Goal: Navigation & Orientation: Find specific page/section

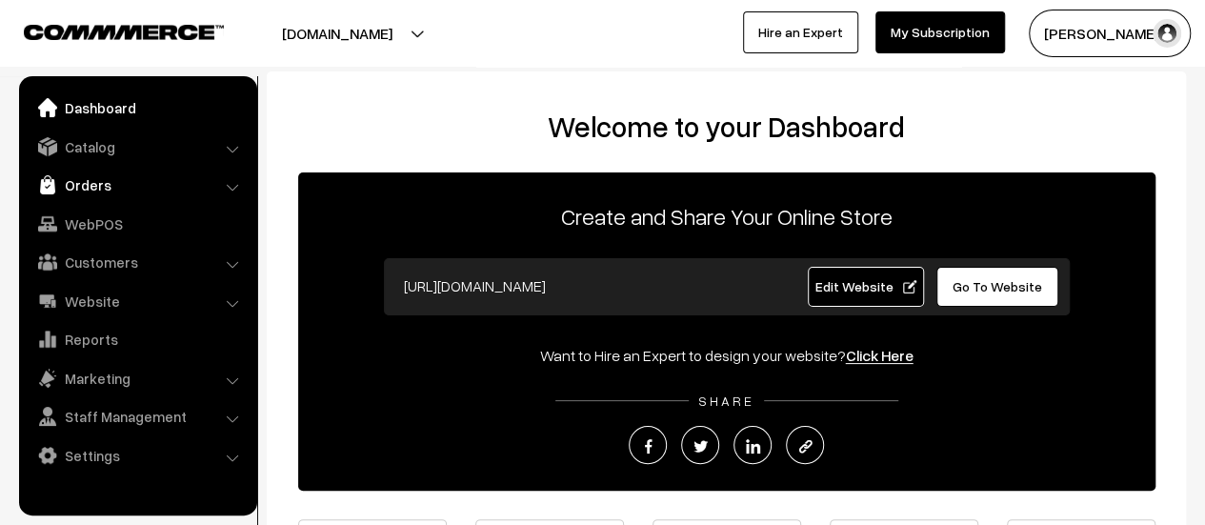
click at [92, 182] on link "Orders" at bounding box center [137, 185] width 227 height 34
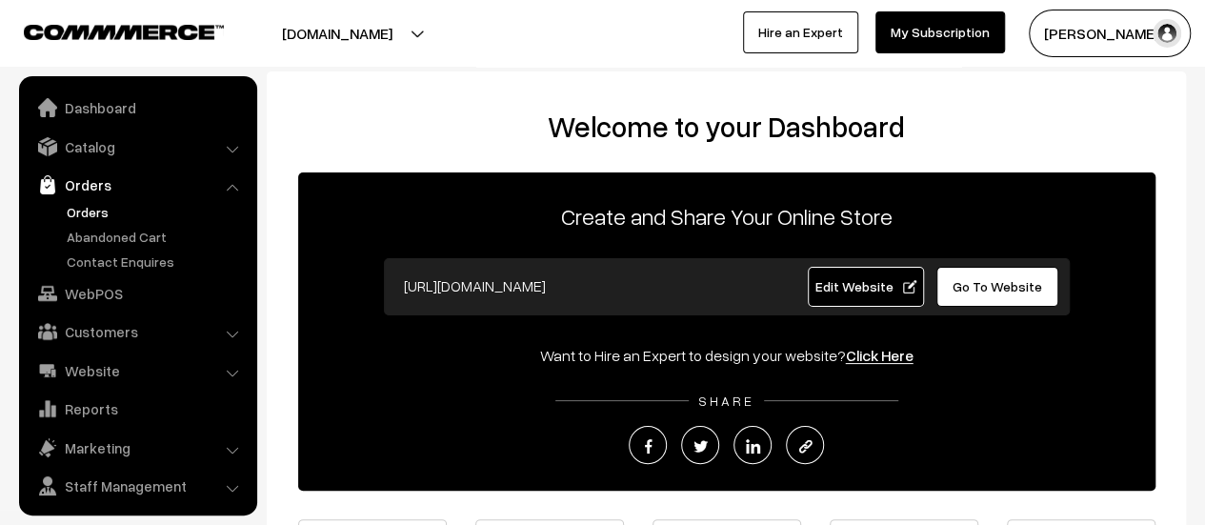
click at [79, 212] on link "Orders" at bounding box center [156, 212] width 189 height 20
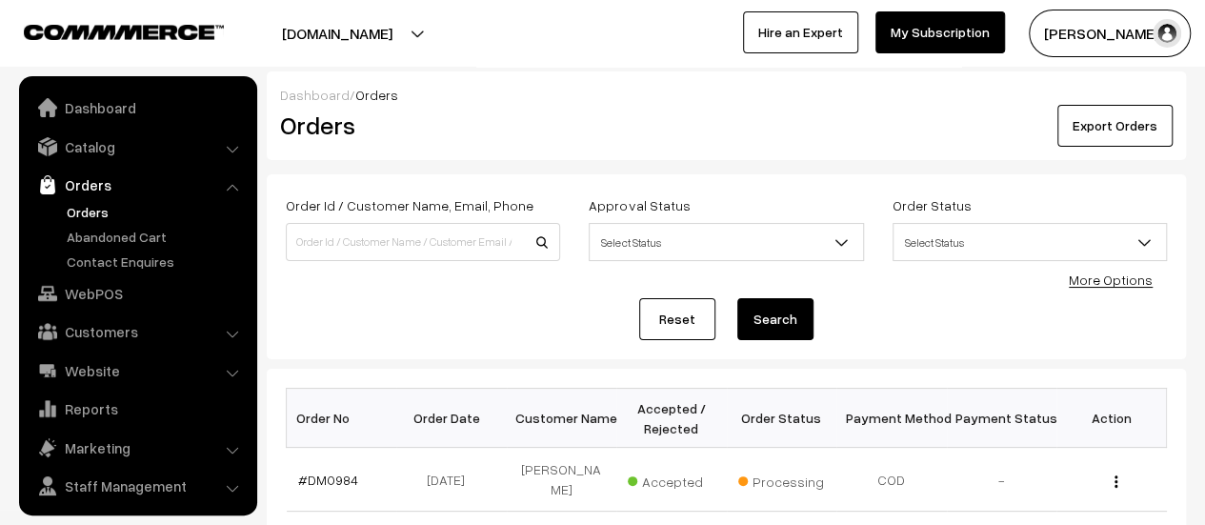
scroll to position [44, 0]
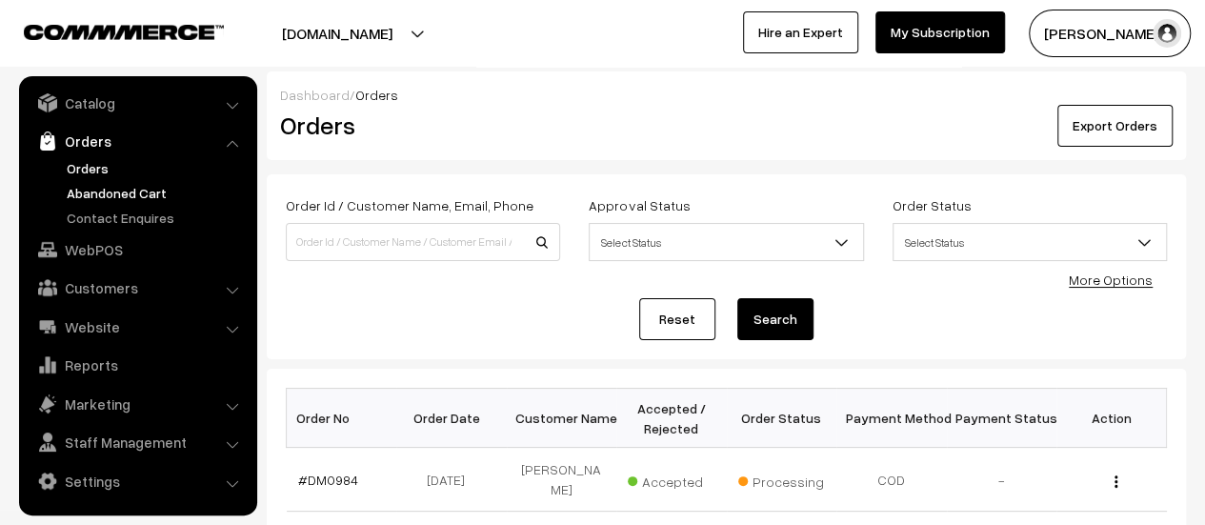
click at [112, 192] on link "Abandoned Cart" at bounding box center [156, 193] width 189 height 20
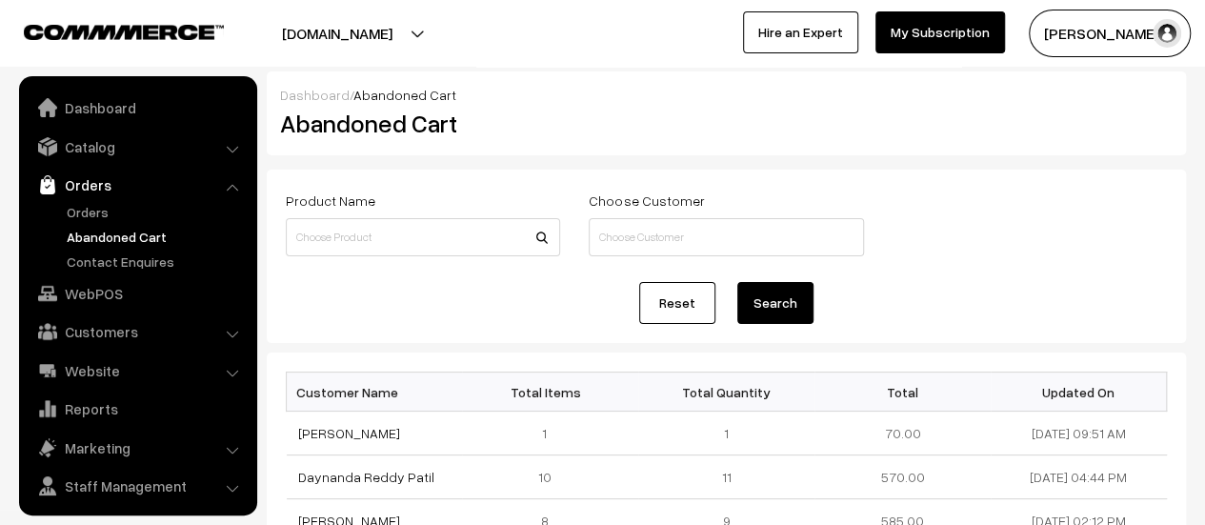
scroll to position [44, 0]
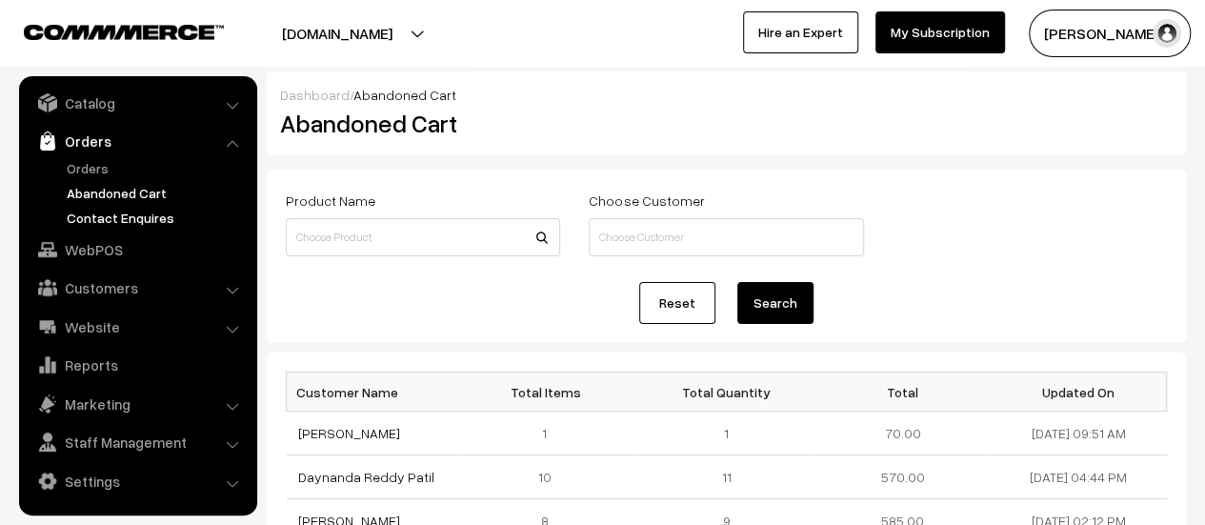
click at [109, 214] on link "Contact Enquires" at bounding box center [156, 218] width 189 height 20
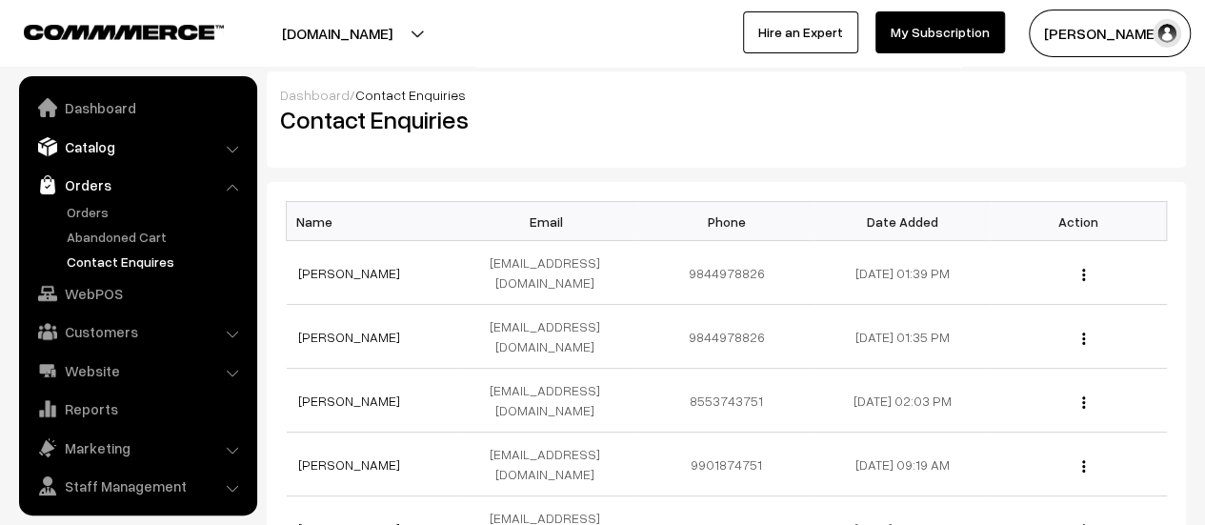
scroll to position [44, 0]
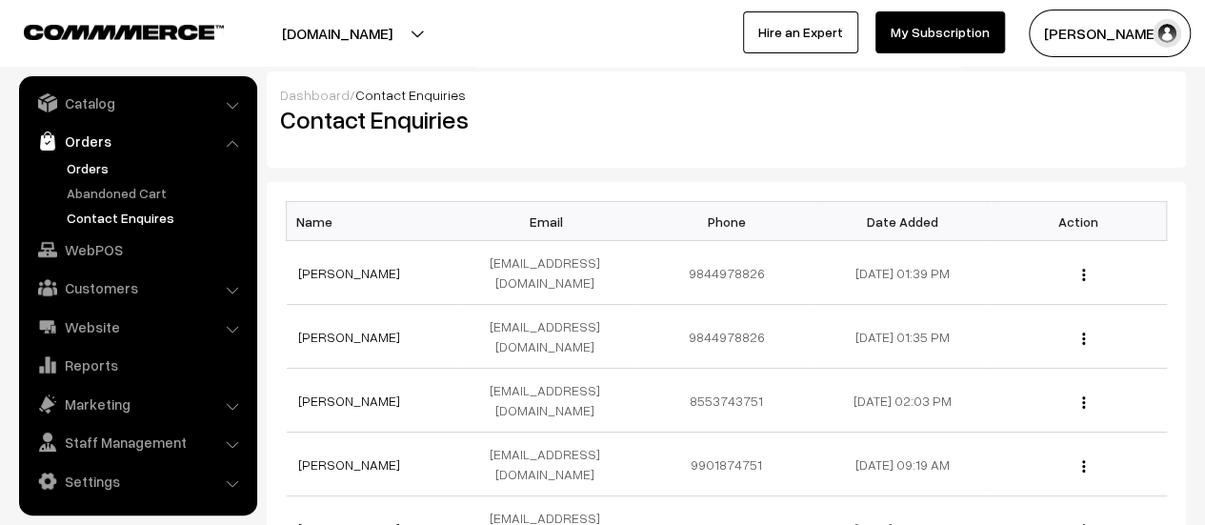
click at [83, 163] on link "Orders" at bounding box center [156, 168] width 189 height 20
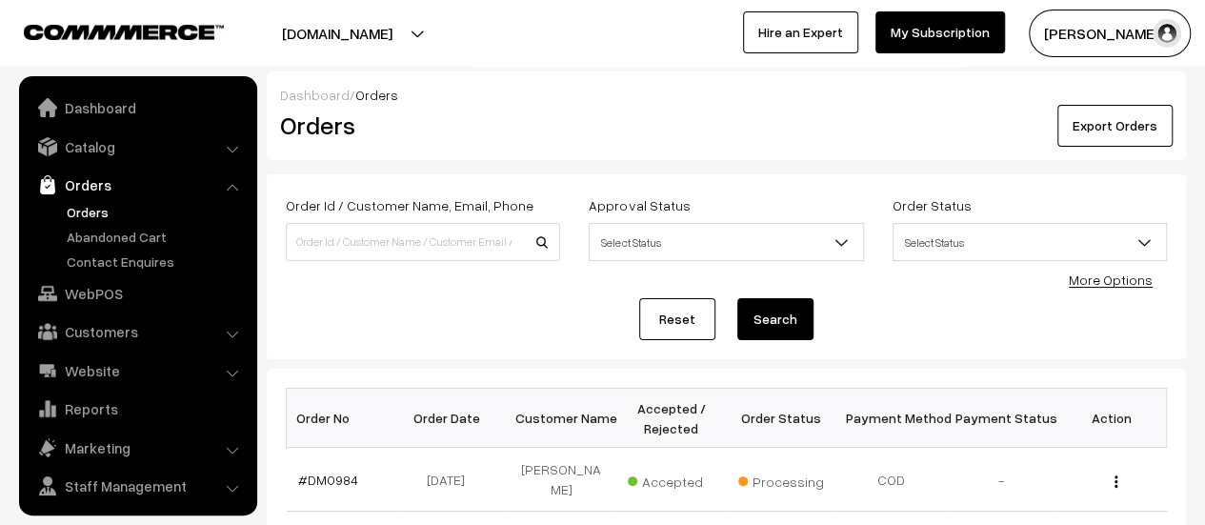
scroll to position [44, 0]
